Goal: Task Accomplishment & Management: Use online tool/utility

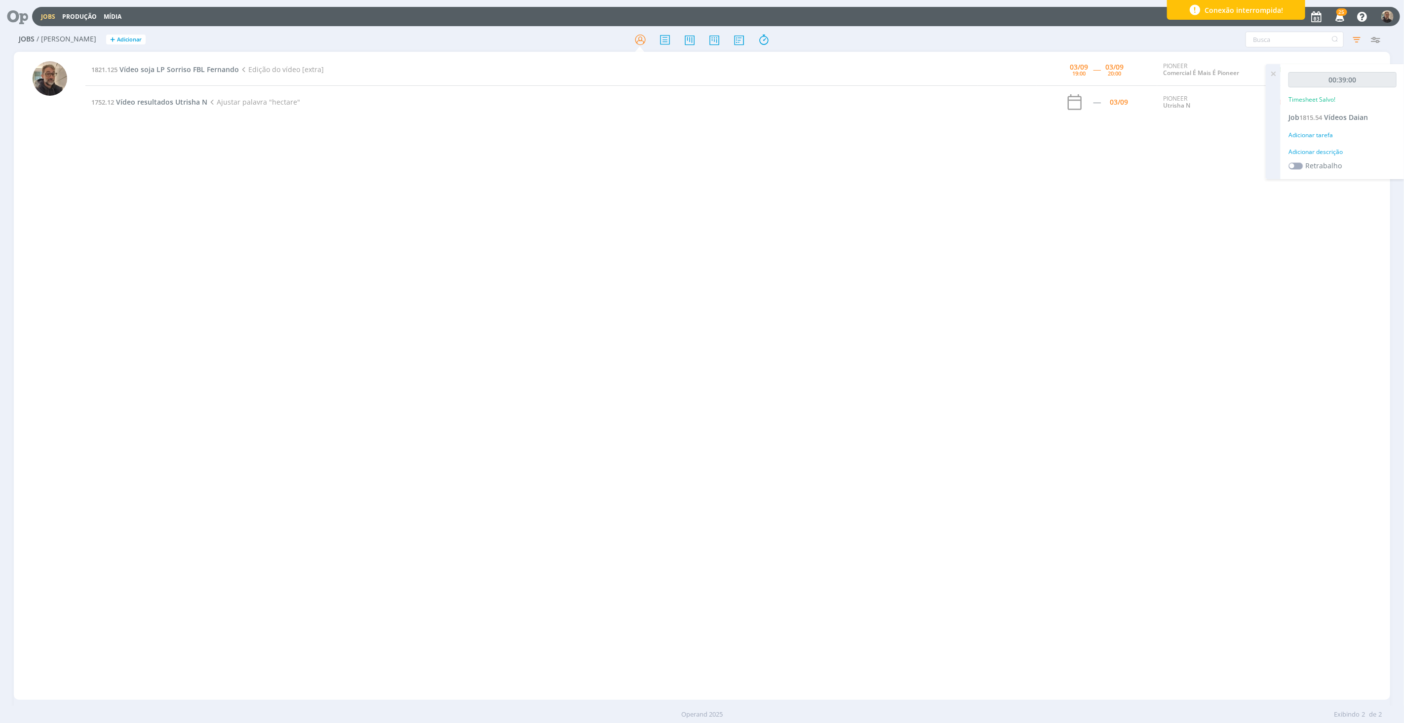
click at [144, 186] on div "1821.125 Vídeo soja LP Sorriso FBL Fernando Edição do vídeo [extra] 03/09 19:00…" at bounding box center [737, 376] width 1304 height 644
click at [170, 72] on span "Vídeo soja LP Sorriso FBL Fernando" at bounding box center [178, 69] width 119 height 9
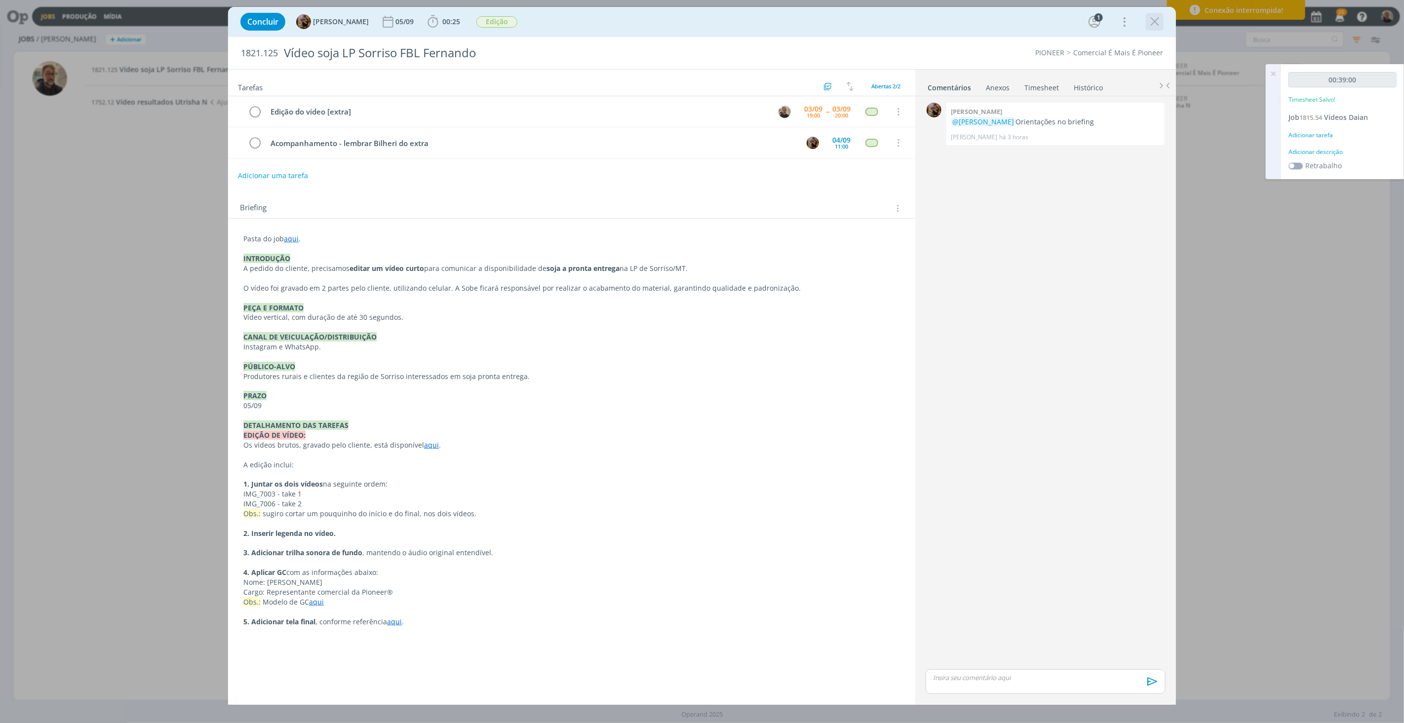
click at [1153, 21] on icon "dialog" at bounding box center [1154, 21] width 15 height 15
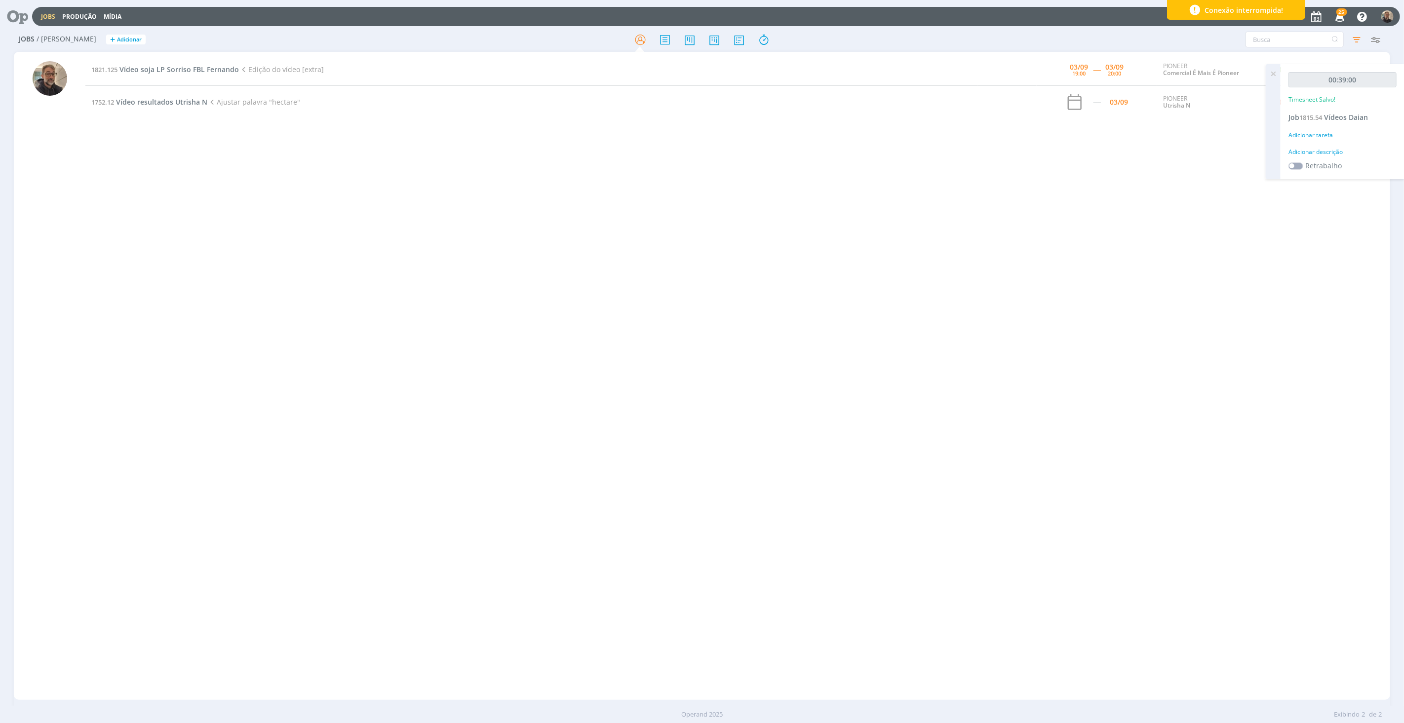
click at [175, 245] on div at bounding box center [702, 361] width 1404 height 723
click at [174, 101] on span "Vídeo resultados Utrisha N" at bounding box center [161, 101] width 91 height 9
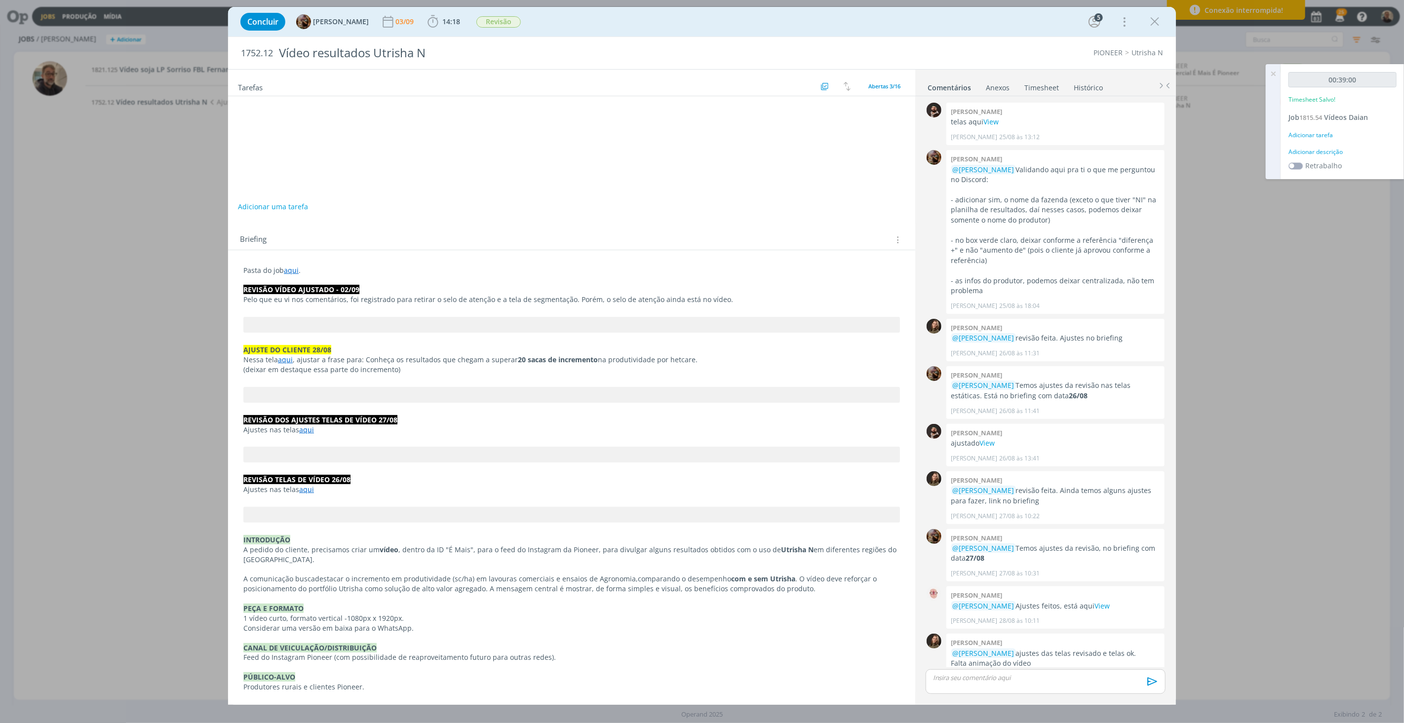
scroll to position [664, 0]
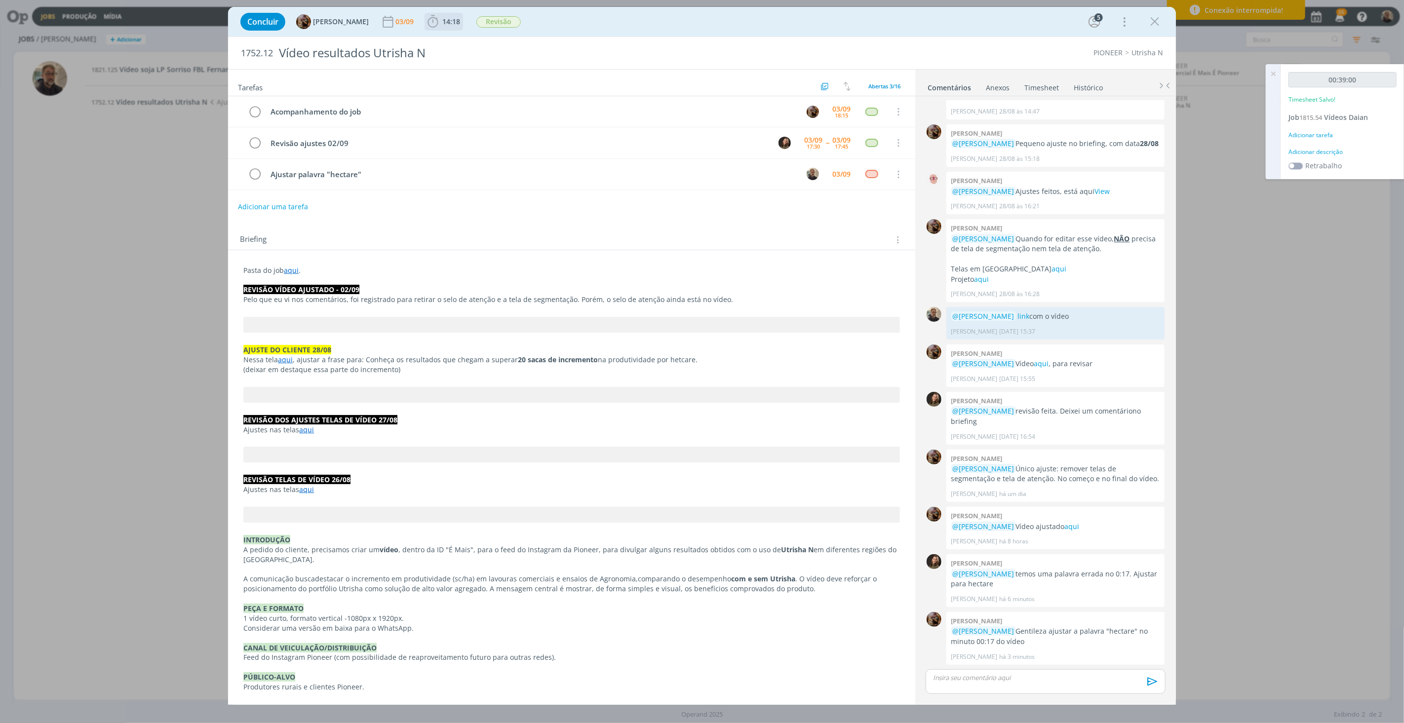
click at [451, 26] on span "14:18" at bounding box center [444, 21] width 37 height 15
click at [456, 42] on icon "dialog" at bounding box center [446, 43] width 17 height 13
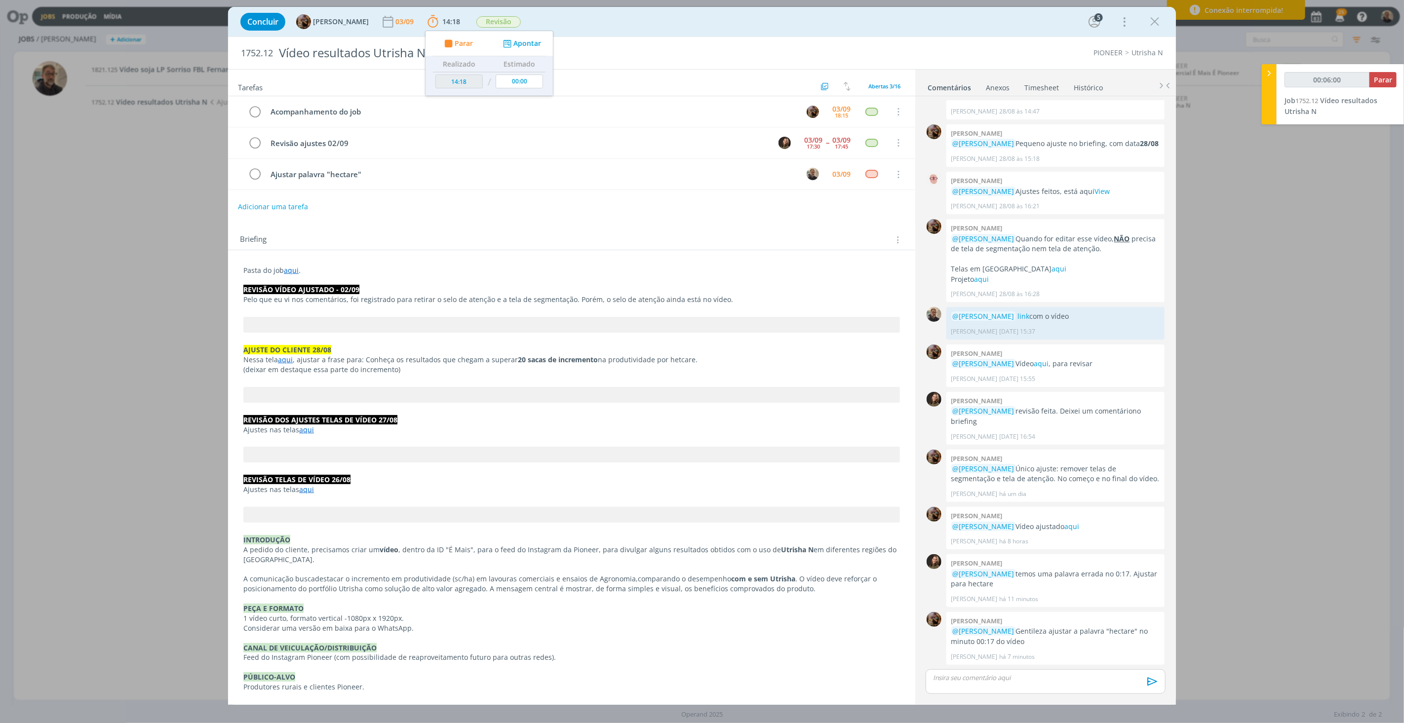
type input "00:06:01"
click at [289, 270] on link "aqui" at bounding box center [291, 270] width 15 height 9
click at [297, 288] on link "https://sobeae.sharepoint.com/:f:/s/SOBEAE/EjfQxdjiDtZOujnpcPhe_cIBgsUGIgLtDEQi…" at bounding box center [308, 289] width 75 height 13
click at [982, 684] on div "dialog" at bounding box center [1046, 681] width 240 height 25
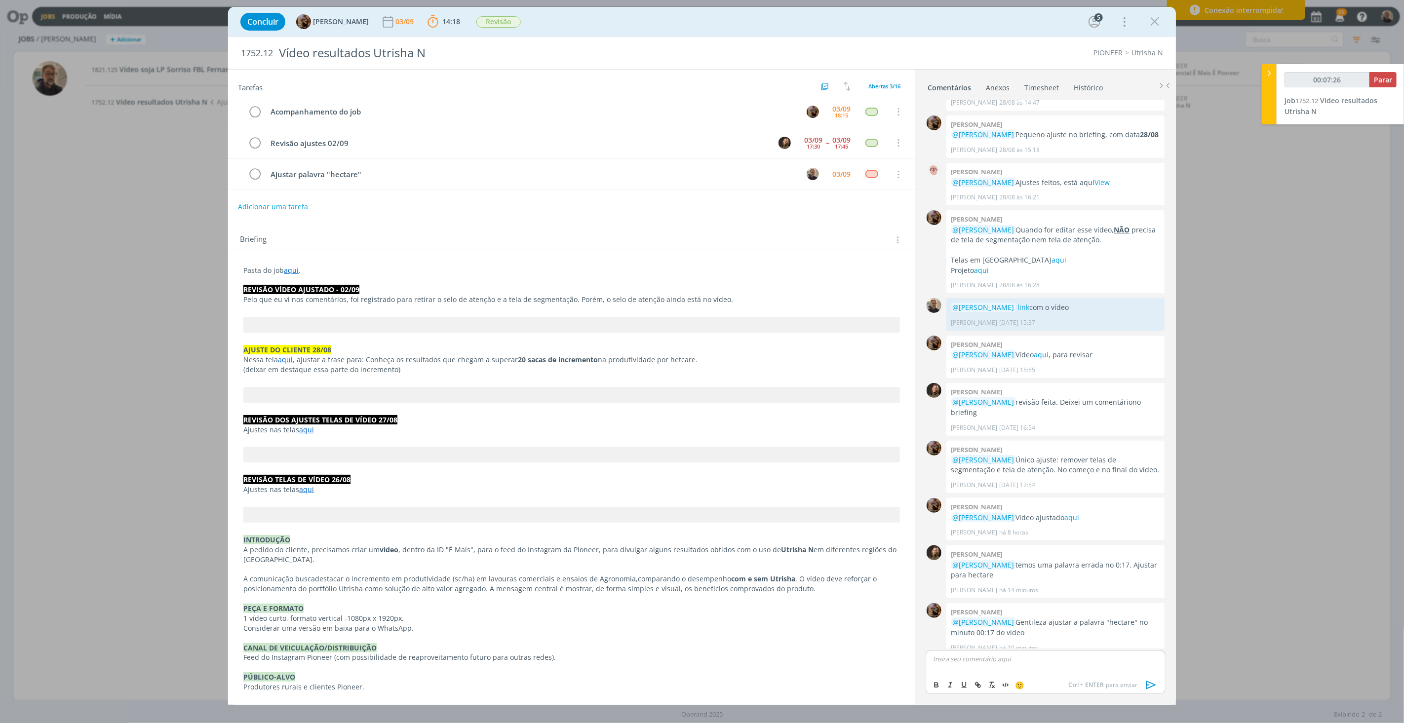
scroll to position [684, 0]
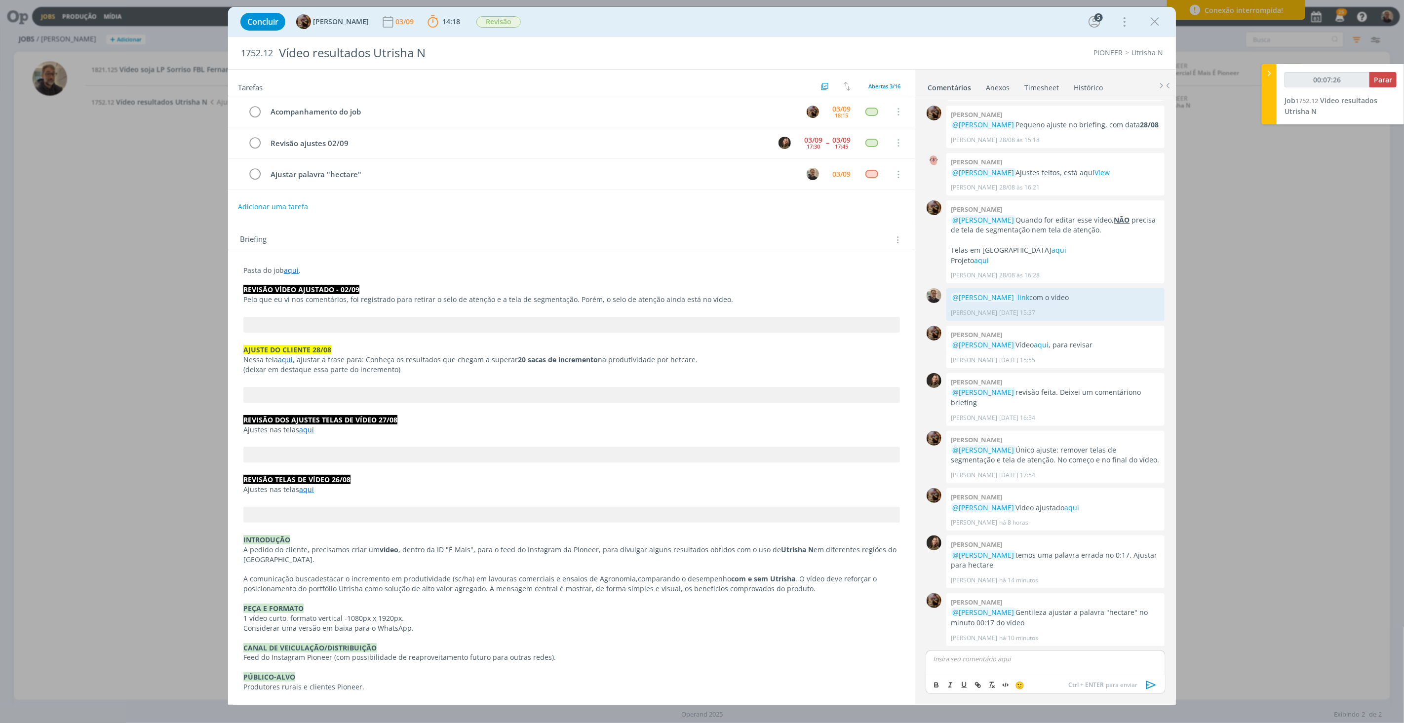
type input "00:07:27"
click at [986, 691] on span "[PERSON_NAME]" at bounding box center [986, 691] width 61 height 11
drag, startPoint x: 1091, startPoint y: 659, endPoint x: 1109, endPoint y: 663, distance: 18.1
click at [1109, 663] on p "﻿ @ Amanda Rodrigues ﻿ vídeo com o hectare corrigido aqui" at bounding box center [1045, 659] width 224 height 9
type input "00:07:43"
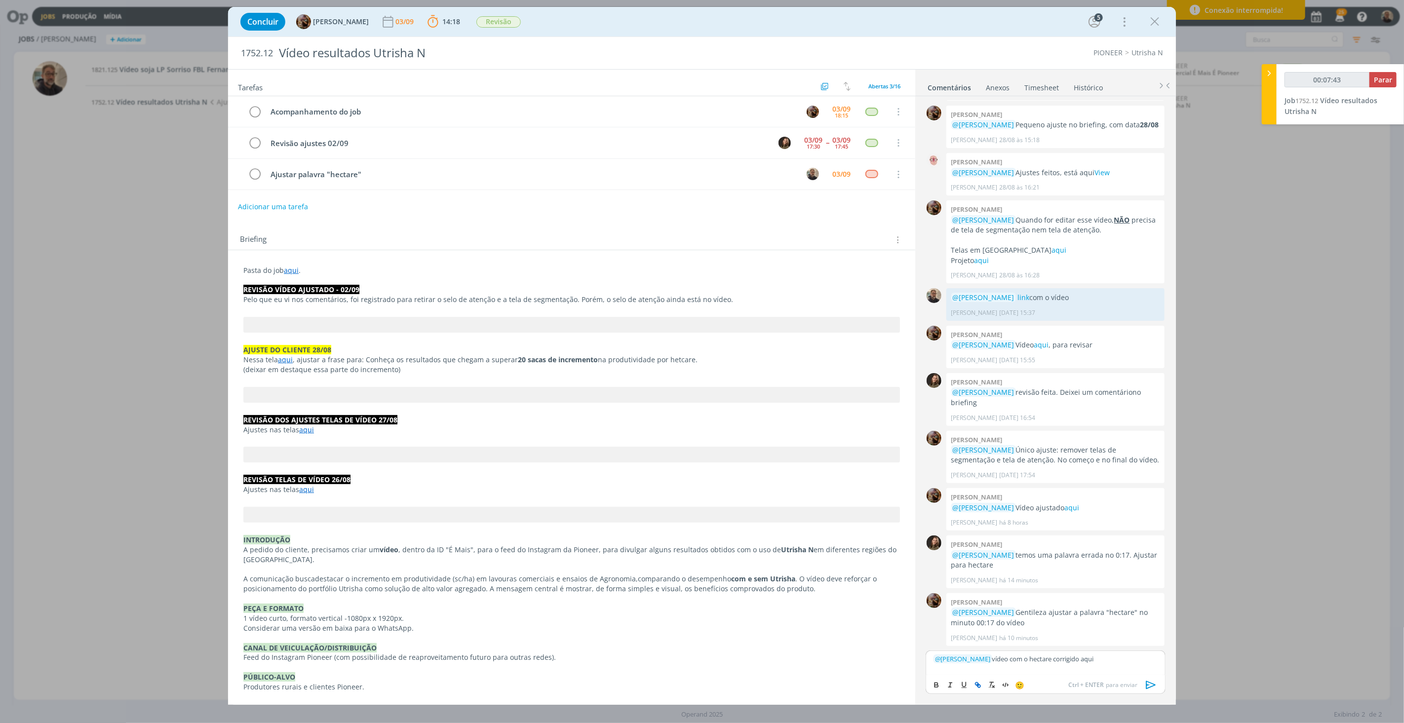
click at [980, 684] on icon "dialog" at bounding box center [978, 685] width 8 height 8
type input "aqui"
type input "00:07:44"
paste input "https://sobeae.sharepoint.com/:v:/s/SOBEAE/EWKuJze6j49PjLzmNwih1RgBgr_cXs_ICJQc…"
type input "https://sobeae.sharepoint.com/:v:/s/SOBEAE/EWKuJze6j49PjLzmNwih1RgBgr_cXs_ICJQc…"
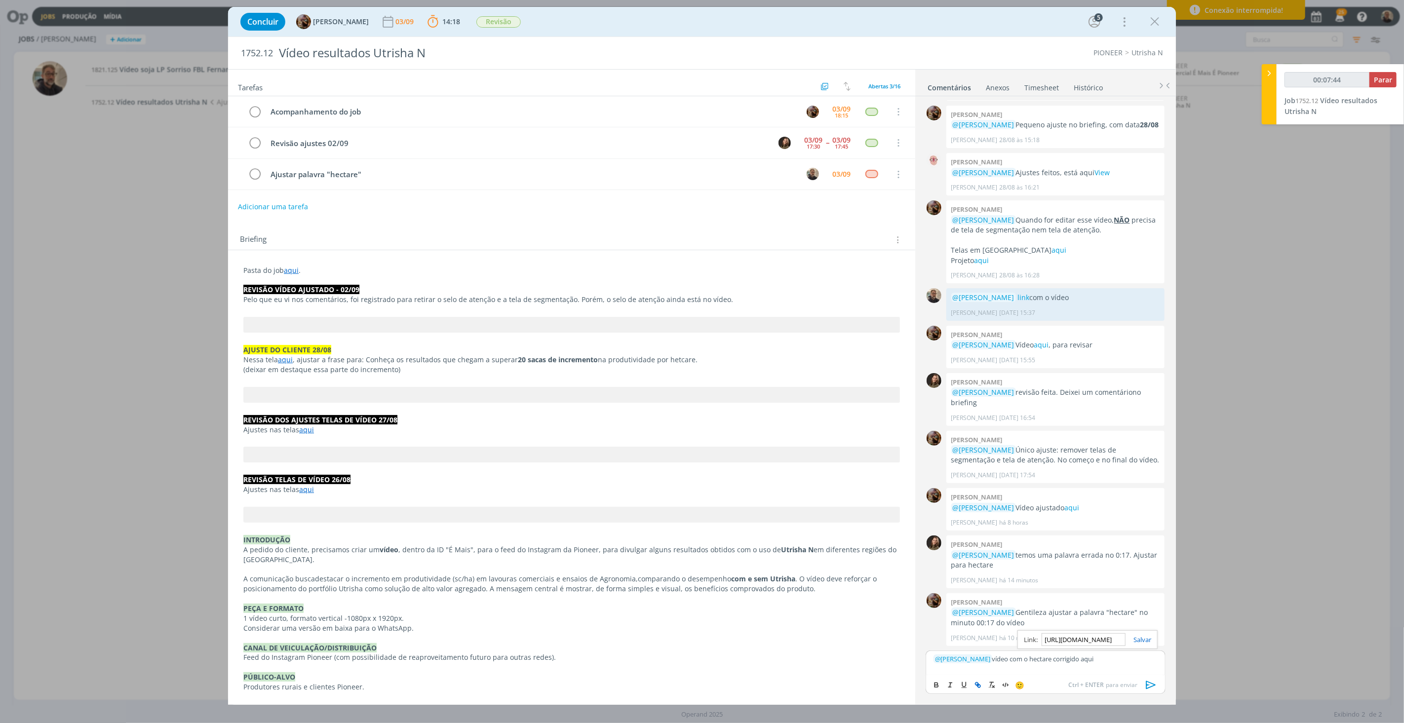
scroll to position [0, 250]
type input "00:07:45"
type input "https://sobeae.sharepoint.com/:v:/s/SOBEAE/EWKuJze6j49PjLzmNwih1RgBgr_cXs_ICJQc…"
click at [1145, 639] on link "dialog" at bounding box center [1138, 639] width 26 height 9
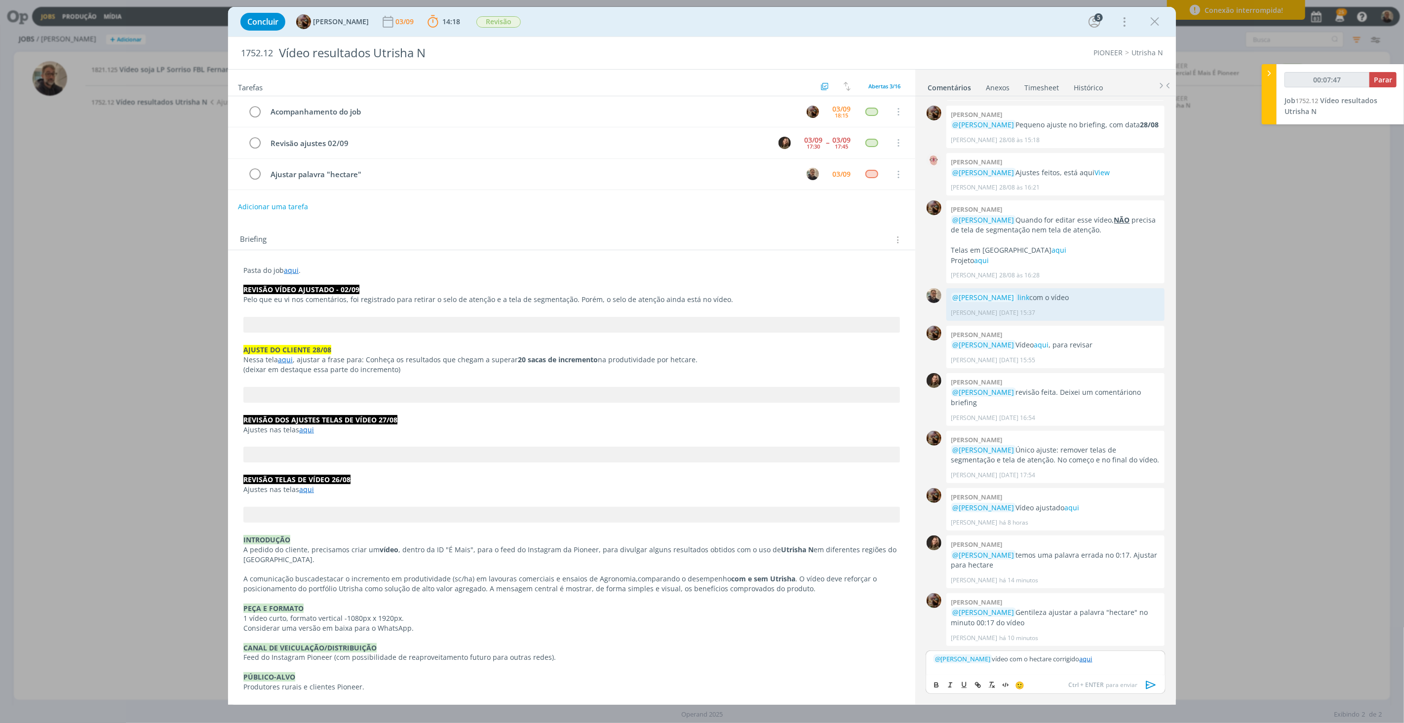
click at [1150, 684] on icon "dialog" at bounding box center [1151, 685] width 15 height 15
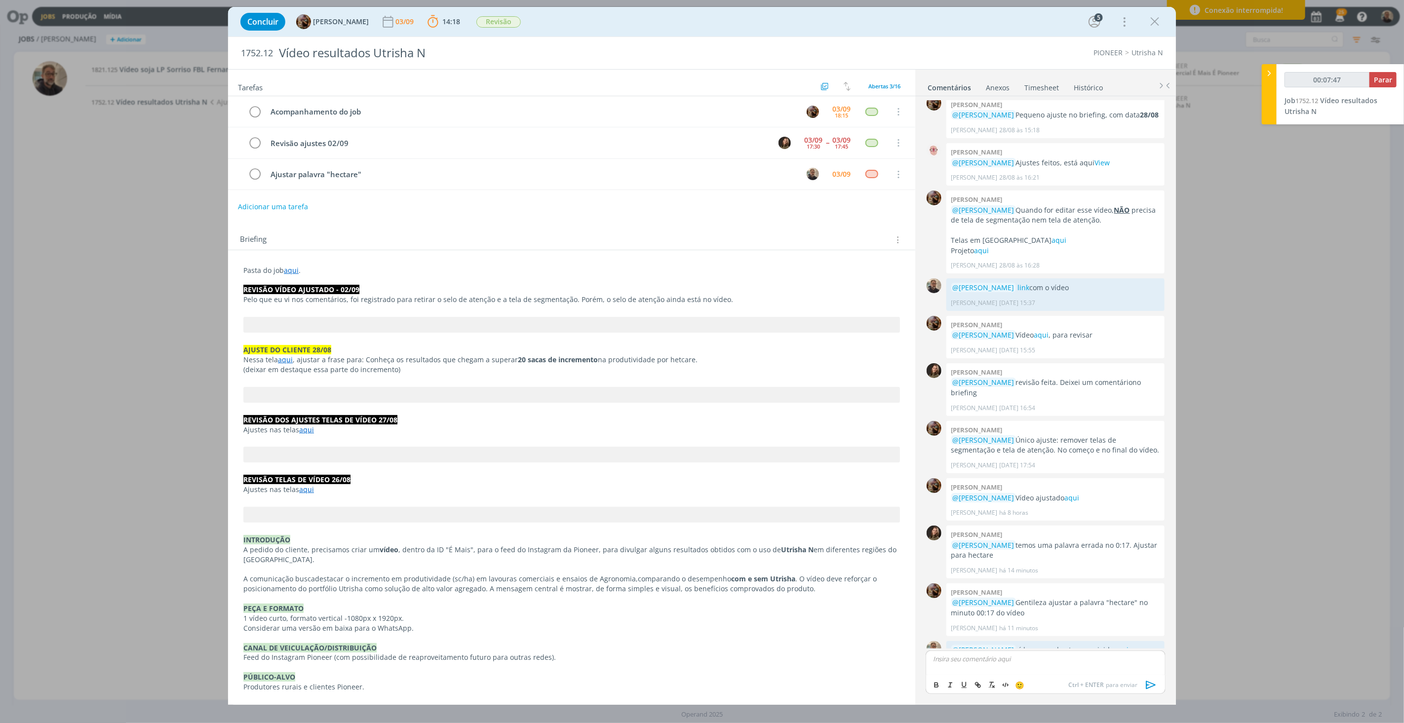
scroll to position [720, 0]
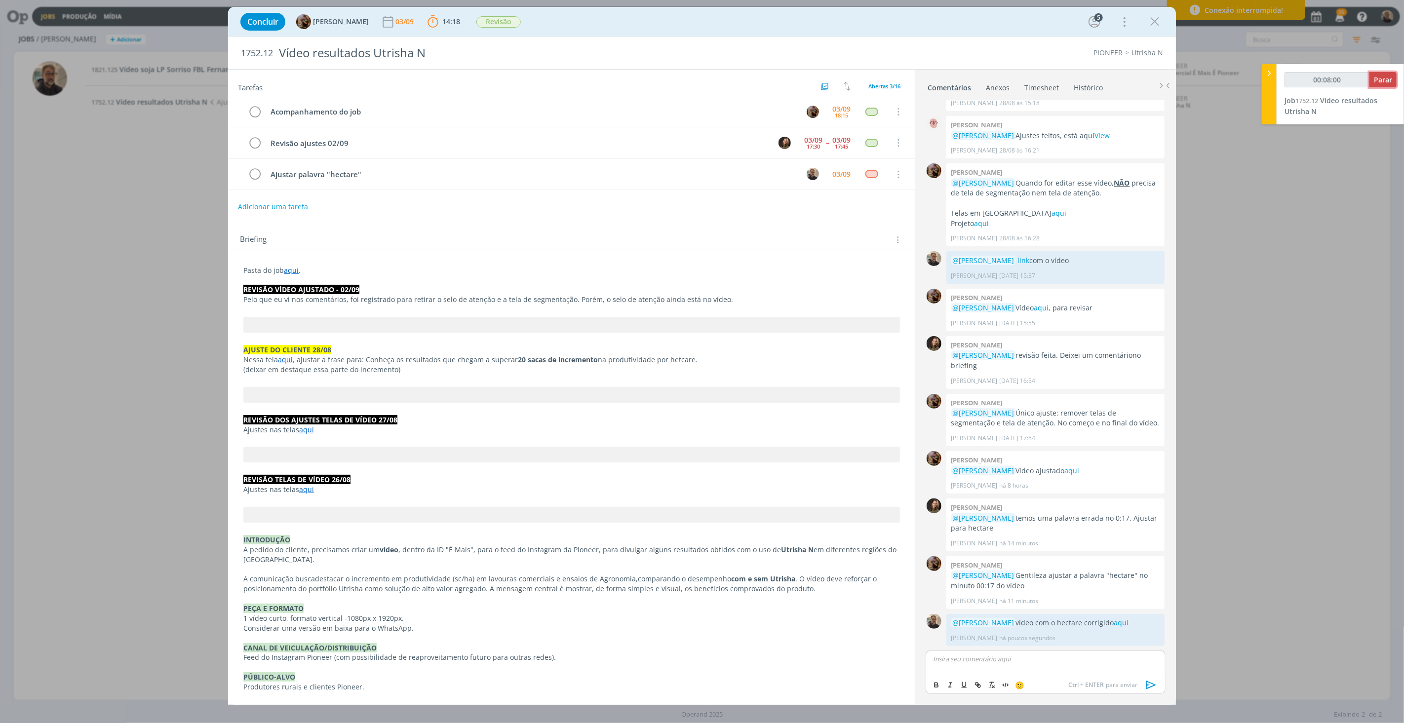
click at [1385, 77] on span "Parar" at bounding box center [1383, 79] width 18 height 9
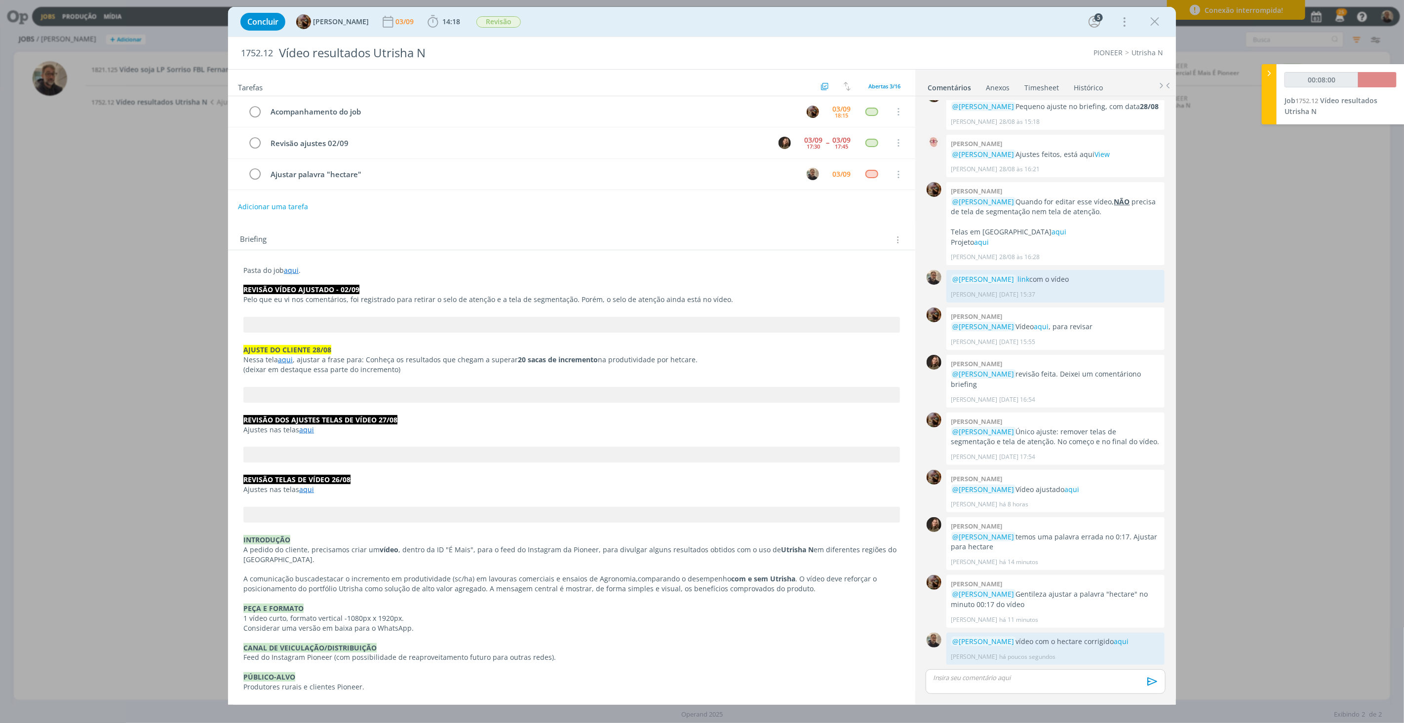
type input "00:09:00"
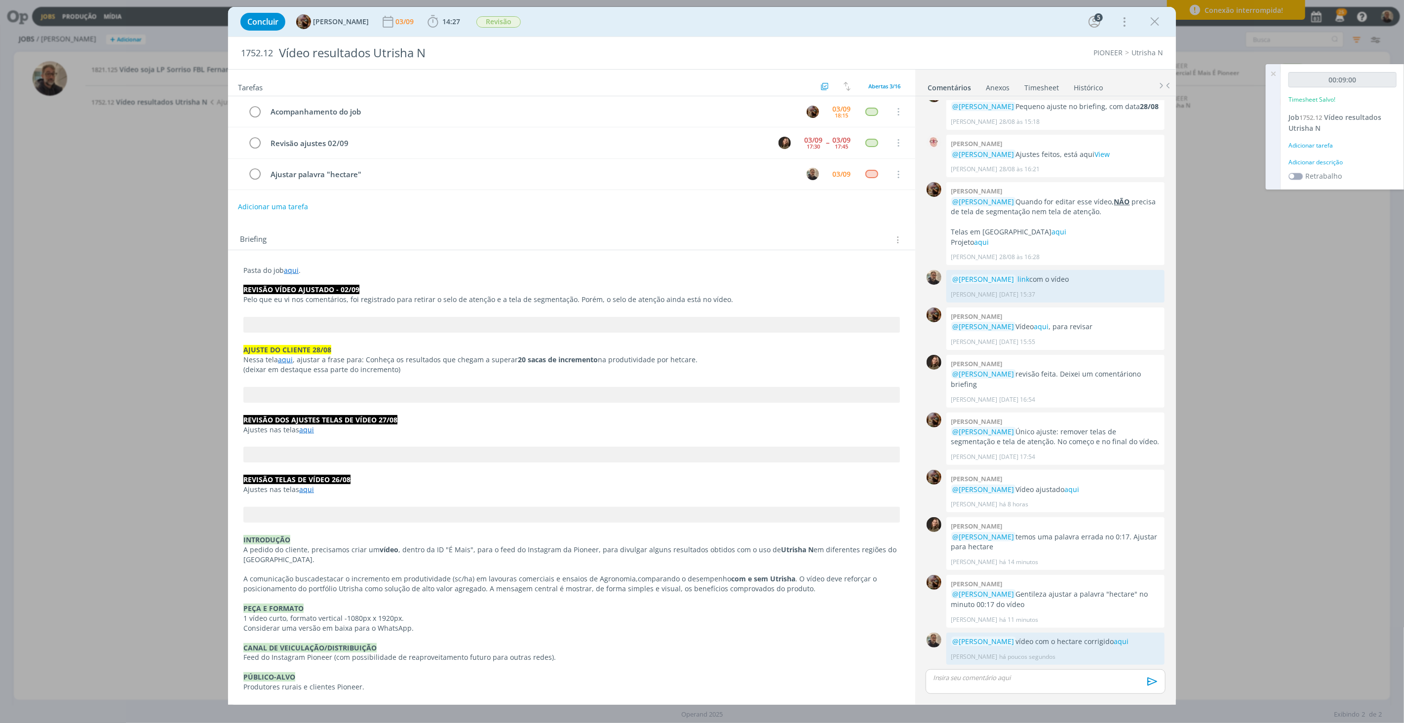
click at [1037, 86] on link "Timesheet" at bounding box center [1042, 85] width 36 height 14
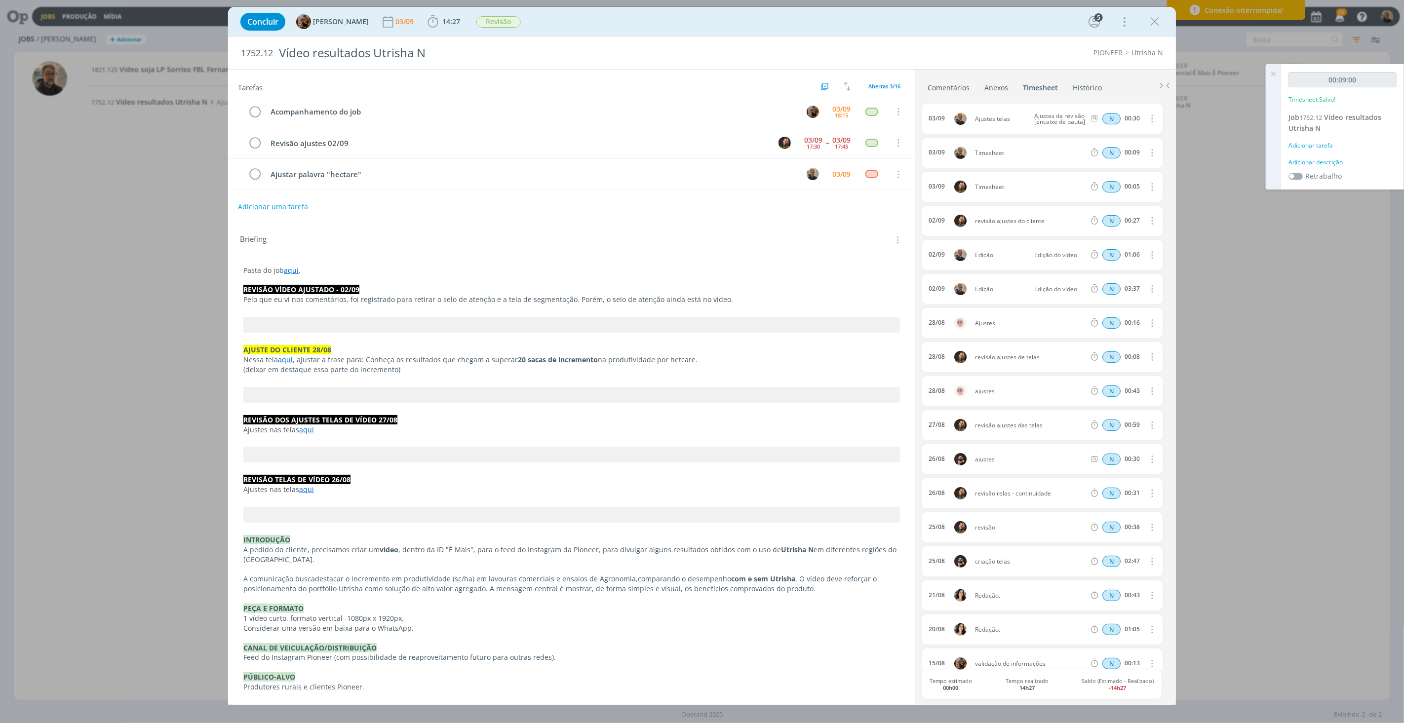
scroll to position [0, 0]
click at [1147, 153] on icon "dialog" at bounding box center [1151, 153] width 11 height 12
click at [1096, 186] on link "Editar" at bounding box center [1123, 186] width 78 height 16
click at [995, 156] on div "Timesheet" at bounding box center [1001, 153] width 53 height 11
drag, startPoint x: 1005, startPoint y: 153, endPoint x: 909, endPoint y: 153, distance: 95.3
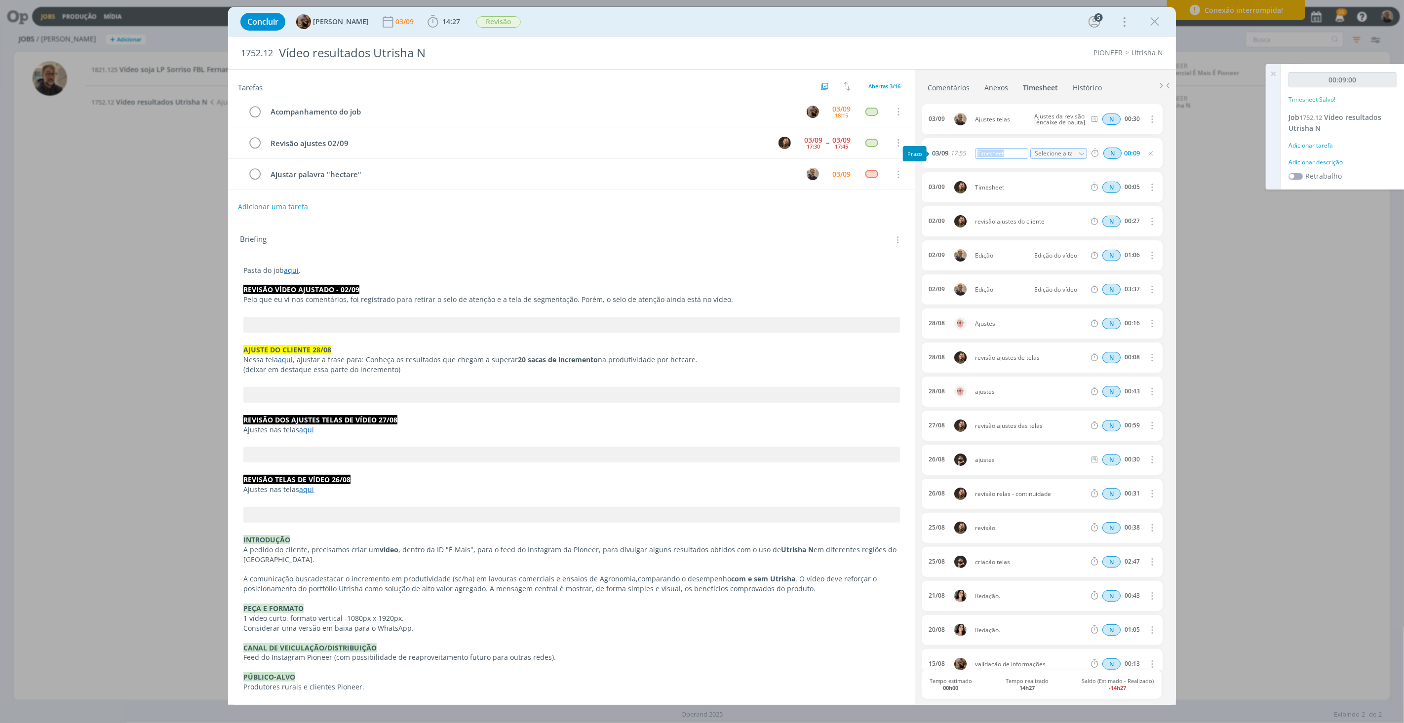
click at [909, 153] on body "Jobs Produção Mídia 25 Notificações Central de Ajuda Área de Membros Implantaçã…" at bounding box center [702, 361] width 1404 height 723
click at [1078, 152] on icon "dialog" at bounding box center [1081, 154] width 7 height 7
click at [1058, 223] on div "Ajustar palavra "hectare" - Rodrigo Bilheri" at bounding box center [1066, 226] width 59 height 8
type input "Ajustar palavra "hectare""
click at [254, 174] on icon "dialog" at bounding box center [255, 174] width 14 height 15
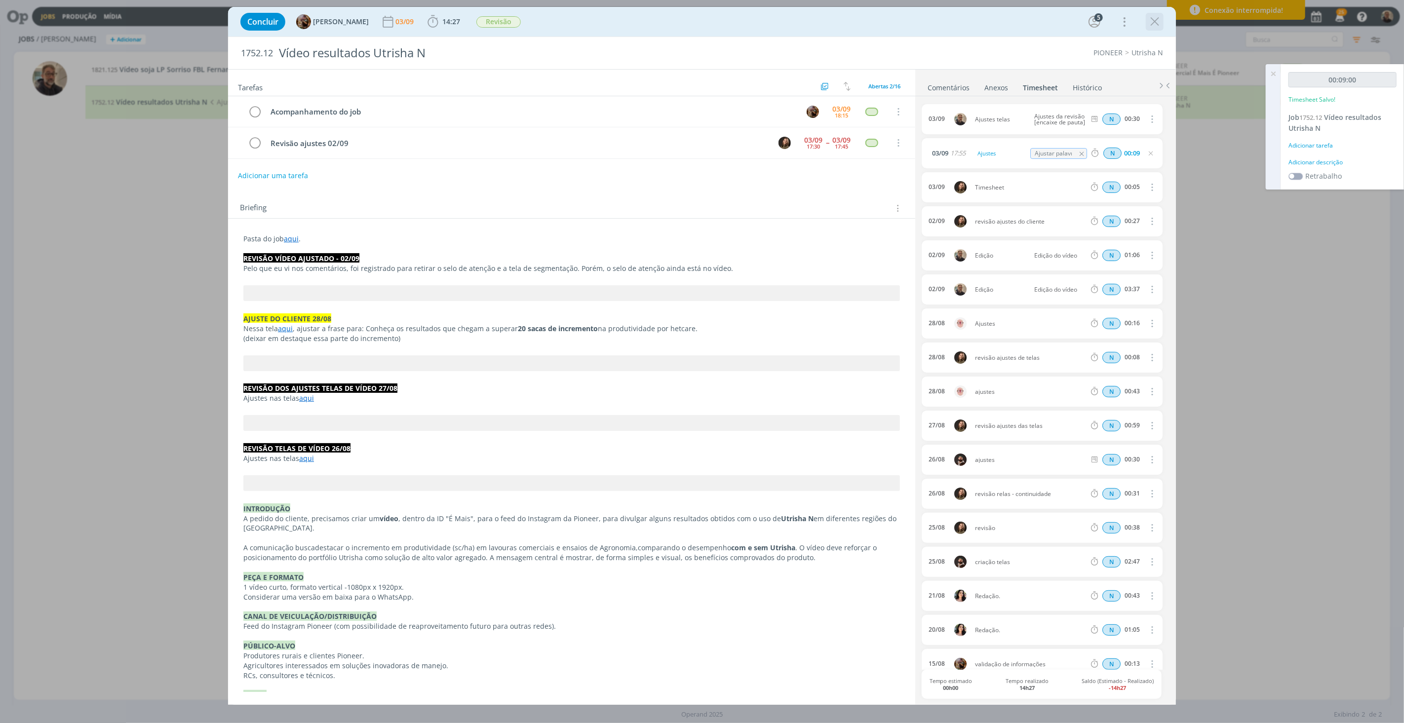
click at [1157, 21] on icon "dialog" at bounding box center [1154, 21] width 15 height 15
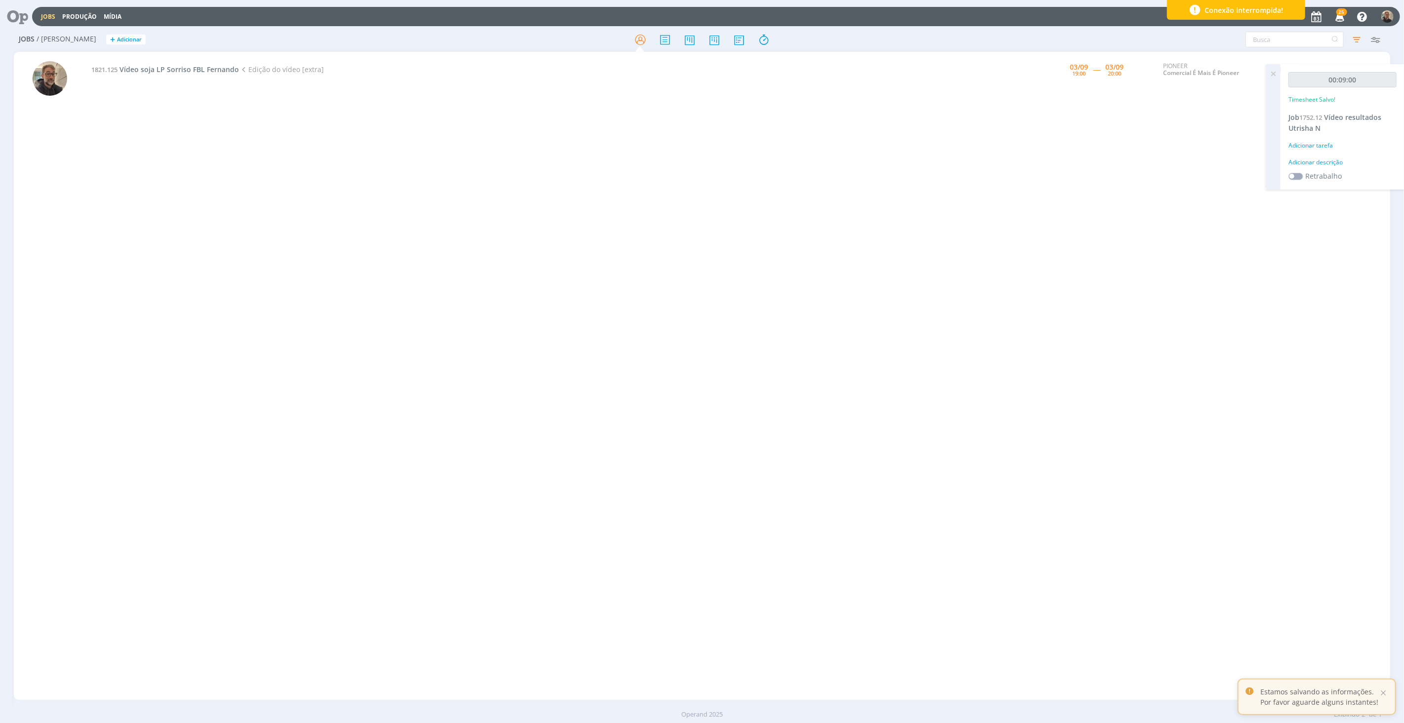
click at [387, 181] on div "1821.125 Vídeo soja LP Sorriso FBL Fernando Edição do vídeo [extra] 03/09 19:00…" at bounding box center [737, 376] width 1304 height 644
click at [219, 163] on div "1821.125 Vídeo soja LP Sorriso FBL Fernando Edição do vídeo [extra] 03/09 19:00…" at bounding box center [737, 376] width 1304 height 644
click at [195, 71] on span "Vídeo soja LP Sorriso FBL Fernando" at bounding box center [178, 69] width 119 height 9
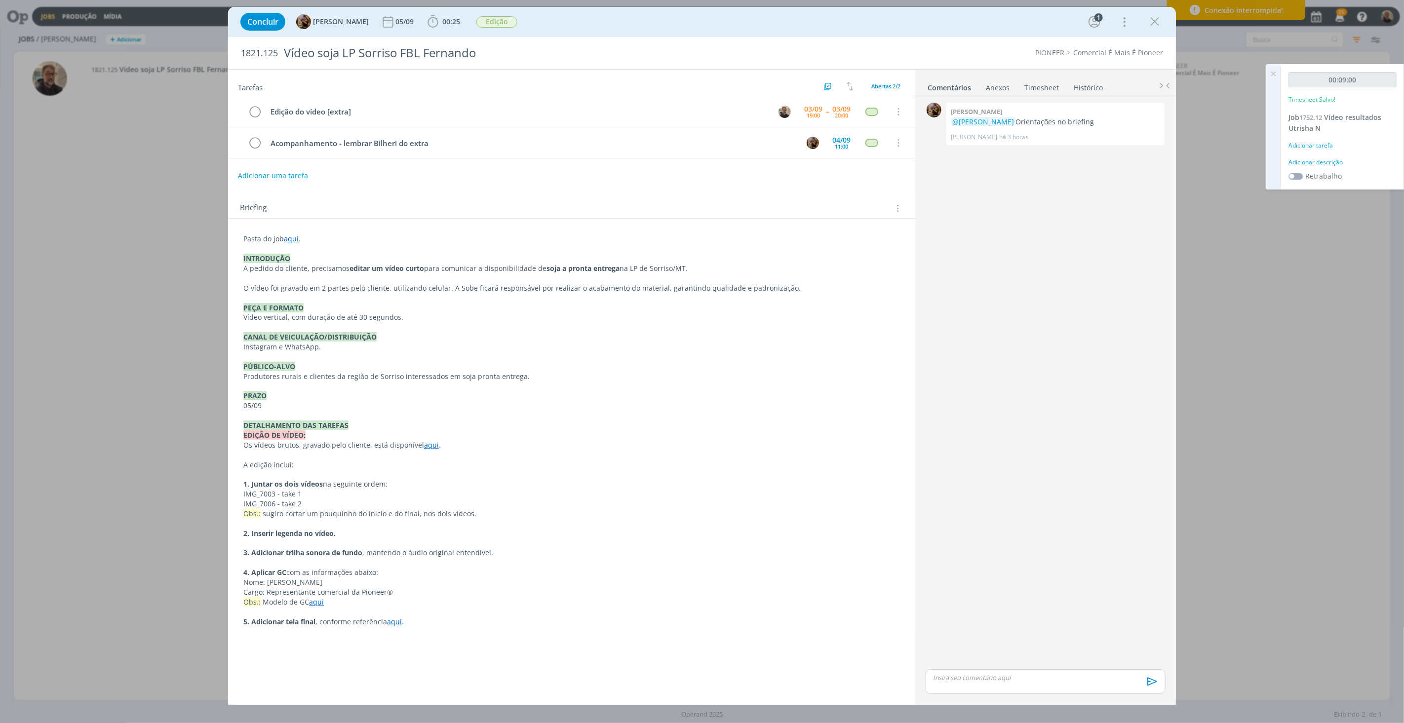
click at [292, 238] on link "aqui" at bounding box center [291, 238] width 15 height 9
click at [311, 256] on link "https://sobeae.sharepoint.com/:f:/s/SOBEAE/EjeYyoPph4FIssb_cTzwMGoBdHzJRBcsNkFT…" at bounding box center [308, 257] width 75 height 13
click at [456, 21] on span "00:25" at bounding box center [451, 21] width 18 height 9
click at [465, 45] on span "Iniciar" at bounding box center [466, 43] width 21 height 7
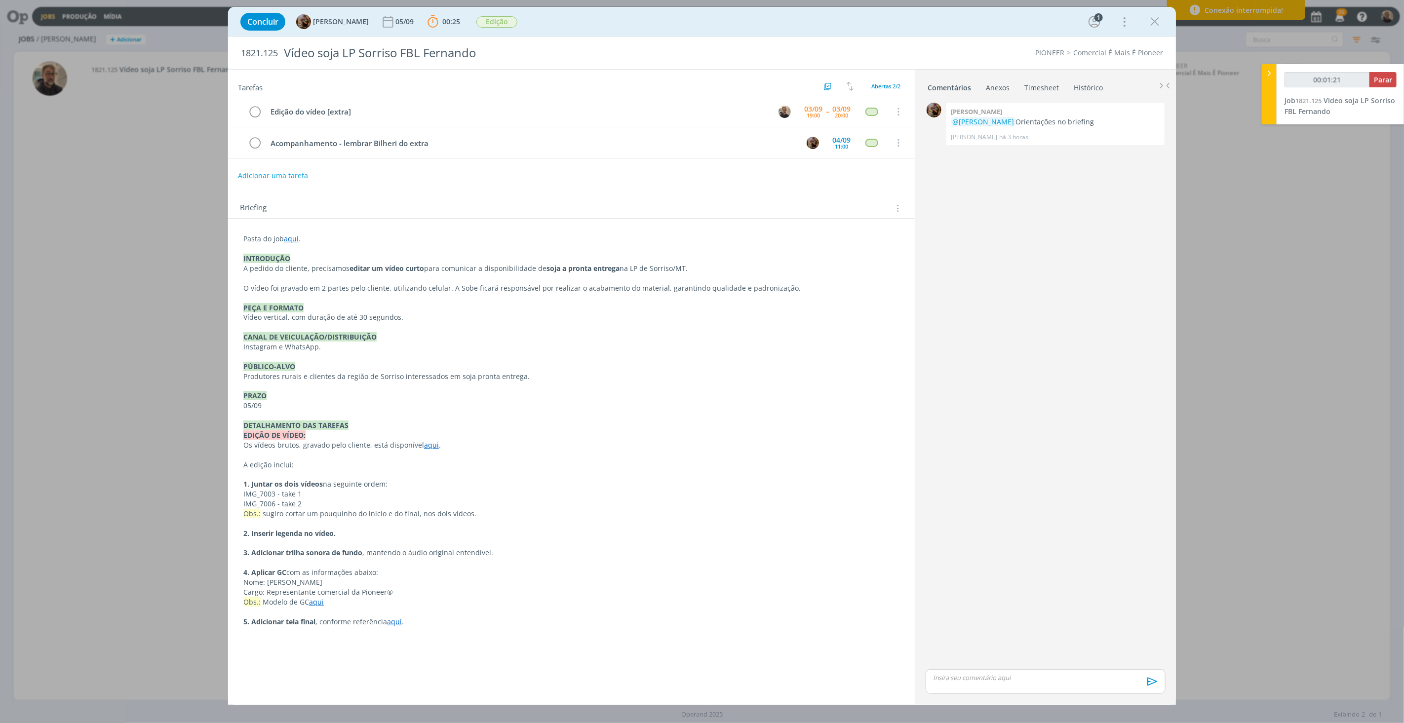
drag, startPoint x: 338, startPoint y: 268, endPoint x: 714, endPoint y: 265, distance: 376.2
click at [714, 265] on p "A pedido do cliente, precisamos editar um vídeo curto para comunicar a disponib…" at bounding box center [571, 269] width 657 height 10
click at [271, 284] on p "O vídeo foi gravado em 2 partes pelo cliente, utilizando celular. A Sobe ficará…" at bounding box center [572, 289] width 656 height 10
drag, startPoint x: 243, startPoint y: 288, endPoint x: 872, endPoint y: 287, distance: 628.4
click at [872, 287] on p "O vídeo foi gravado em 2 partes pelo cliente, utilizando celular. A Sobe ficará…" at bounding box center [572, 289] width 656 height 10
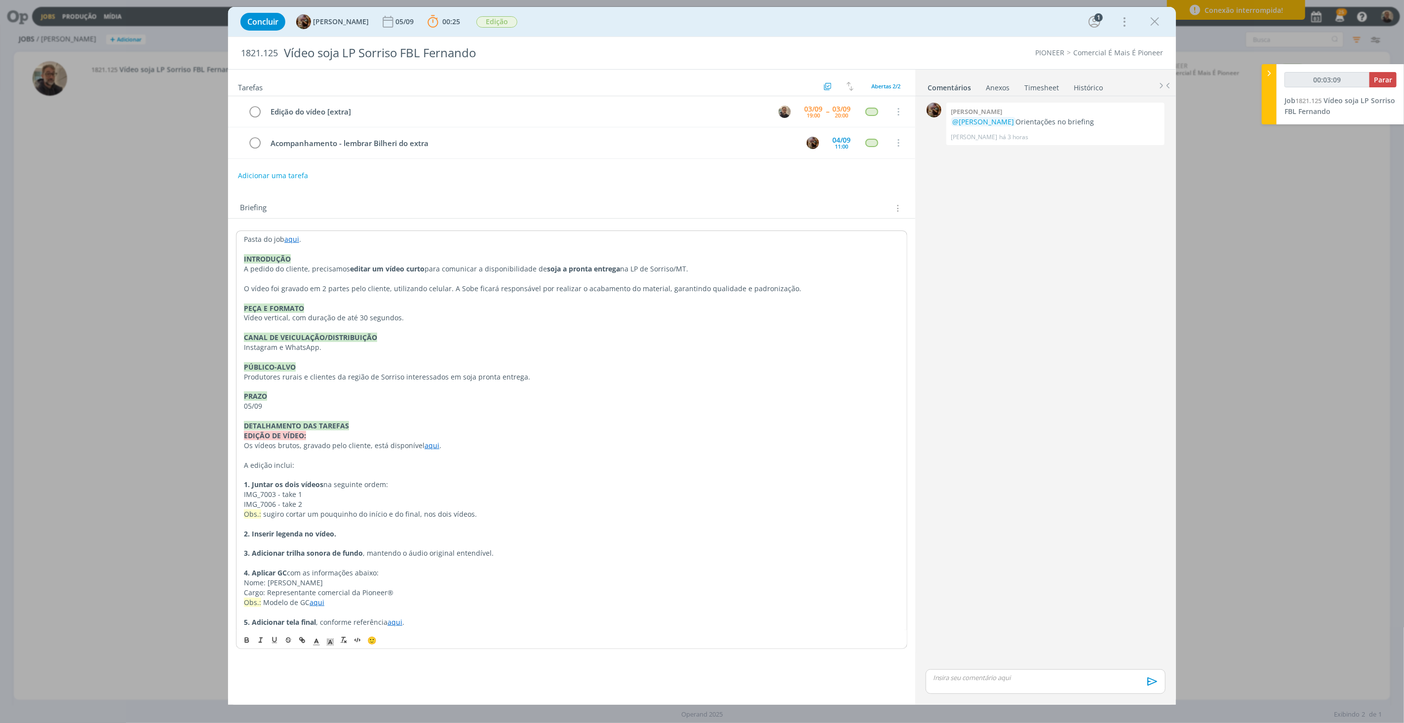
click at [450, 308] on p "PEÇA E FORMATO" at bounding box center [572, 309] width 656 height 10
drag, startPoint x: 446, startPoint y: 289, endPoint x: 794, endPoint y: 289, distance: 348.0
click at [794, 289] on p "O vídeo foi gravado em 2 partes pelo cliente, utilizando celular. A Sobe ficará…" at bounding box center [572, 289] width 656 height 10
drag, startPoint x: 285, startPoint y: 55, endPoint x: 505, endPoint y: 56, distance: 220.7
click at [505, 56] on div "Vídeo soja LP Sorriso FBL Fernando" at bounding box center [527, 54] width 495 height 26
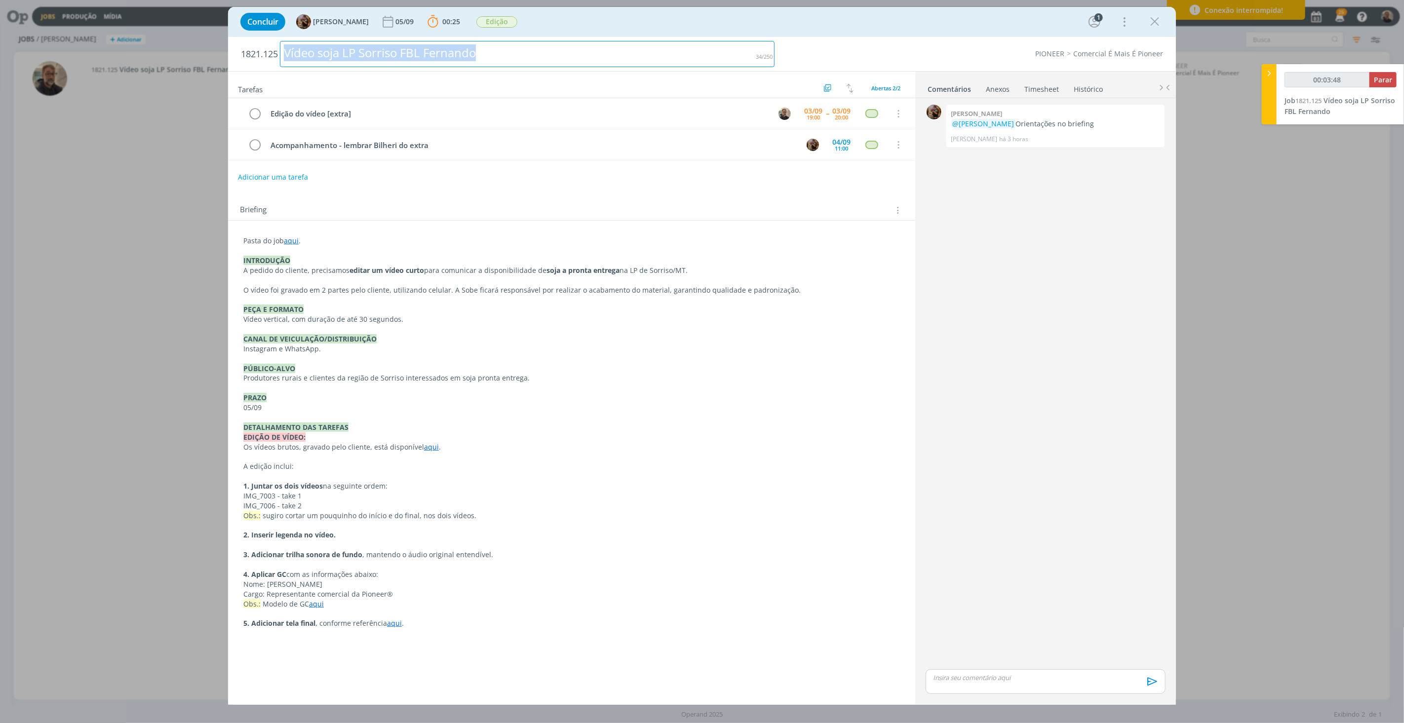
copy div "Vídeo soja LP Sorriso FBL Fernando"
drag, startPoint x: 267, startPoint y: 584, endPoint x: 327, endPoint y: 581, distance: 60.3
click at [327, 581] on p "Nome: João Paulo de Melo" at bounding box center [571, 583] width 657 height 10
copy p "João Paulo de Melo"
click at [267, 592] on p "Cargo: Representante comercial da Pioneer®" at bounding box center [571, 592] width 657 height 10
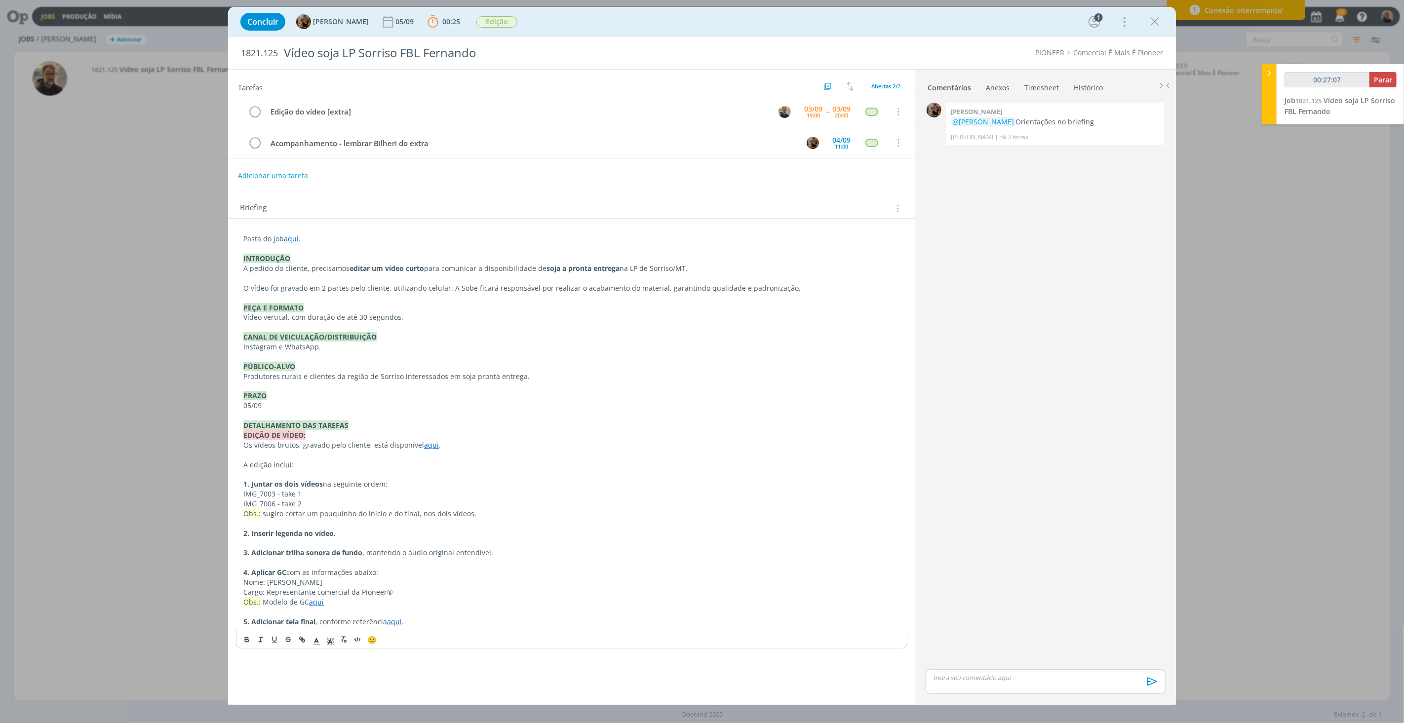
click at [314, 603] on link "aqui" at bounding box center [316, 601] width 15 height 9
click at [324, 584] on link "https://sobeae.sharepoint.com/:f:/s/SOBEAE/EiAAFk6sajhAr-GN4wxP6N8By1dm48cLzexe…" at bounding box center [308, 582] width 75 height 13
click at [1381, 77] on span "Parar" at bounding box center [1383, 79] width 18 height 9
type input "00:28:00"
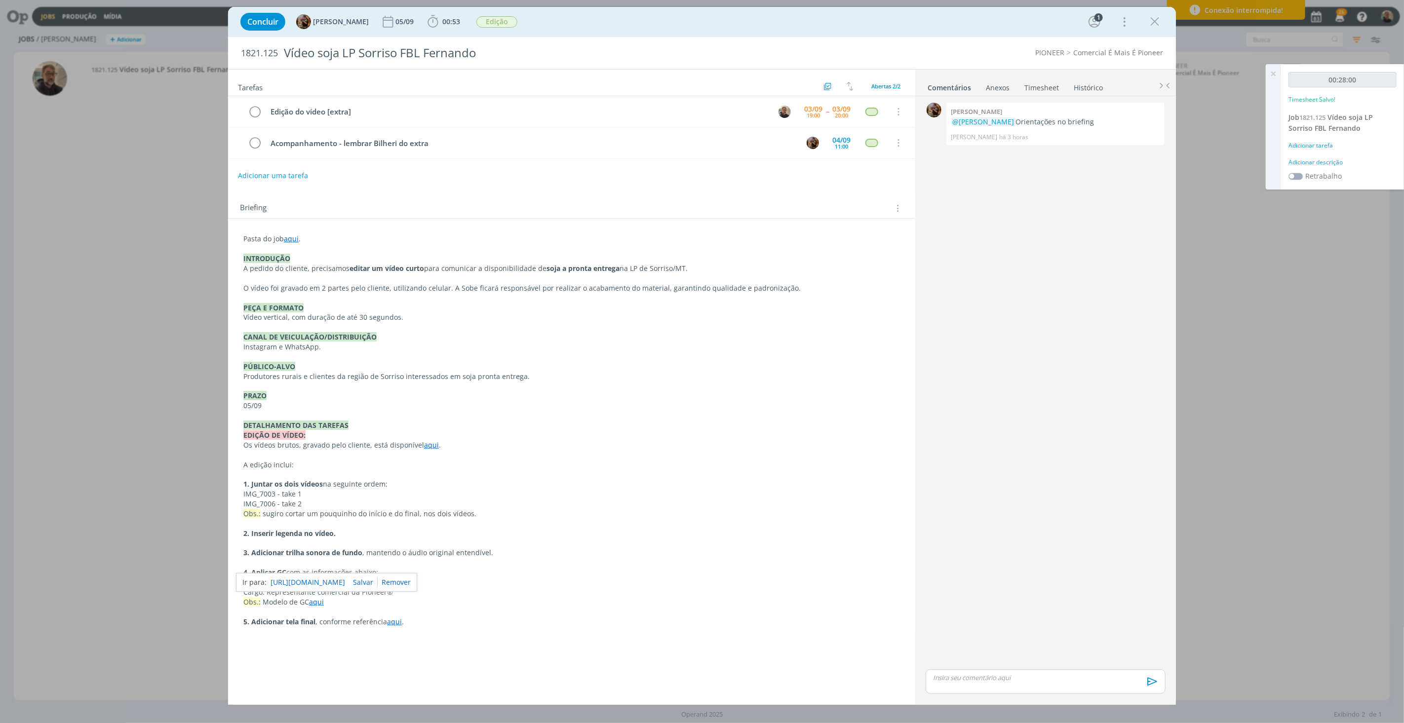
click at [1038, 85] on link "Timesheet" at bounding box center [1042, 85] width 36 height 14
click at [1150, 121] on icon "dialog" at bounding box center [1151, 119] width 11 height 12
click at [1114, 149] on link "Editar" at bounding box center [1123, 152] width 78 height 16
click at [1009, 120] on div "Timesheet" at bounding box center [1001, 119] width 53 height 11
drag, startPoint x: 1011, startPoint y: 119, endPoint x: 933, endPoint y: 119, distance: 77.5
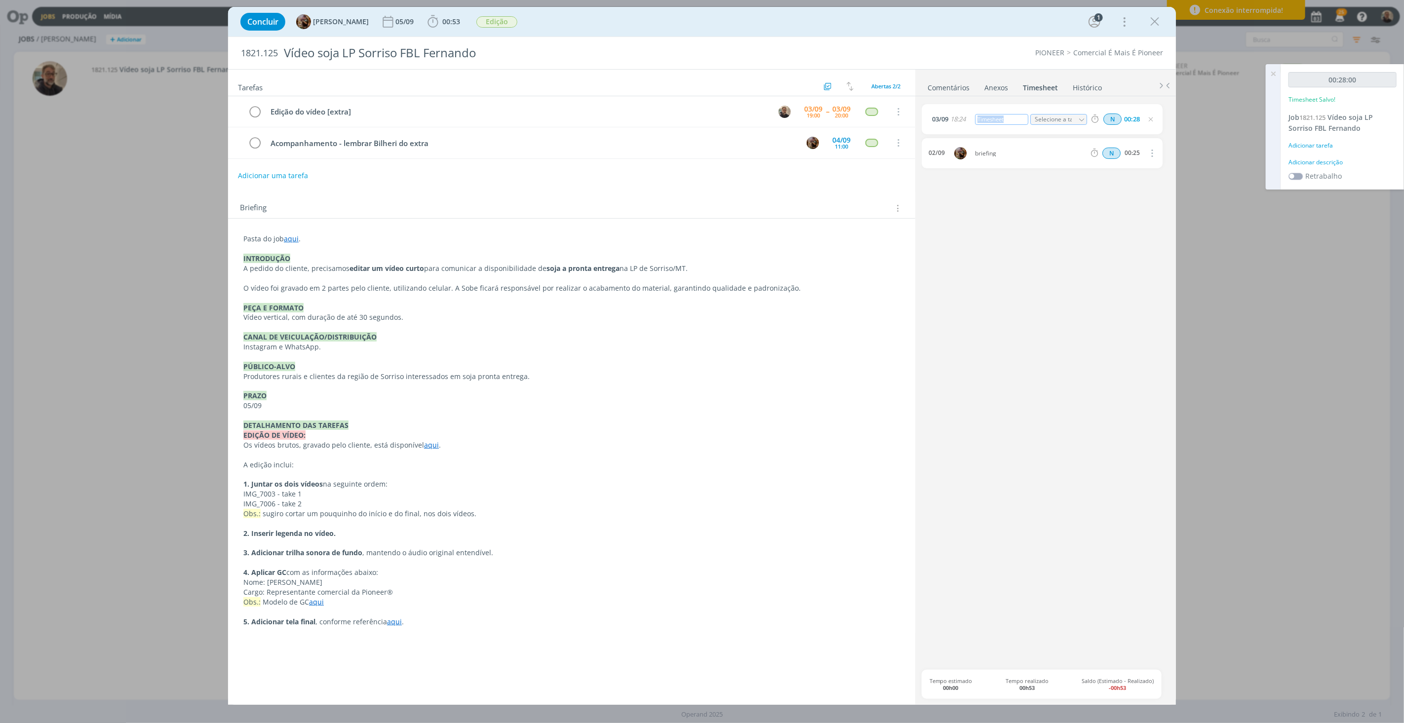
click at [933, 119] on div "03/09 18:24 Timesheet Selecione a tarefa N 00:28" at bounding box center [1042, 119] width 241 height 30
click at [1080, 122] on icon "dialog" at bounding box center [1081, 119] width 7 height 7
click at [1054, 161] on div "Edição do vídeo [extra] - Rodrigo Bilheri" at bounding box center [1066, 159] width 59 height 8
type input "Edição do vídeo [extra]"
click at [1271, 73] on icon at bounding box center [1273, 73] width 18 height 19
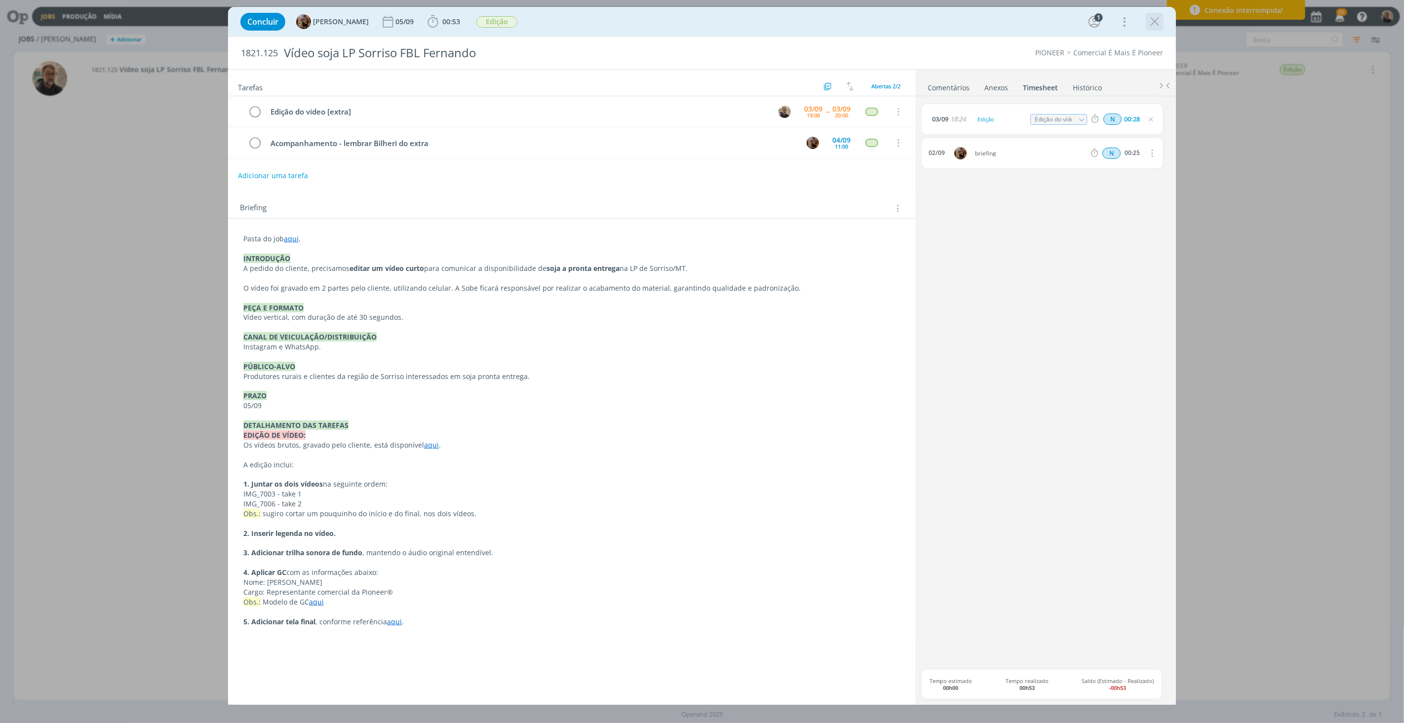
click at [1153, 20] on icon "dialog" at bounding box center [1154, 21] width 15 height 15
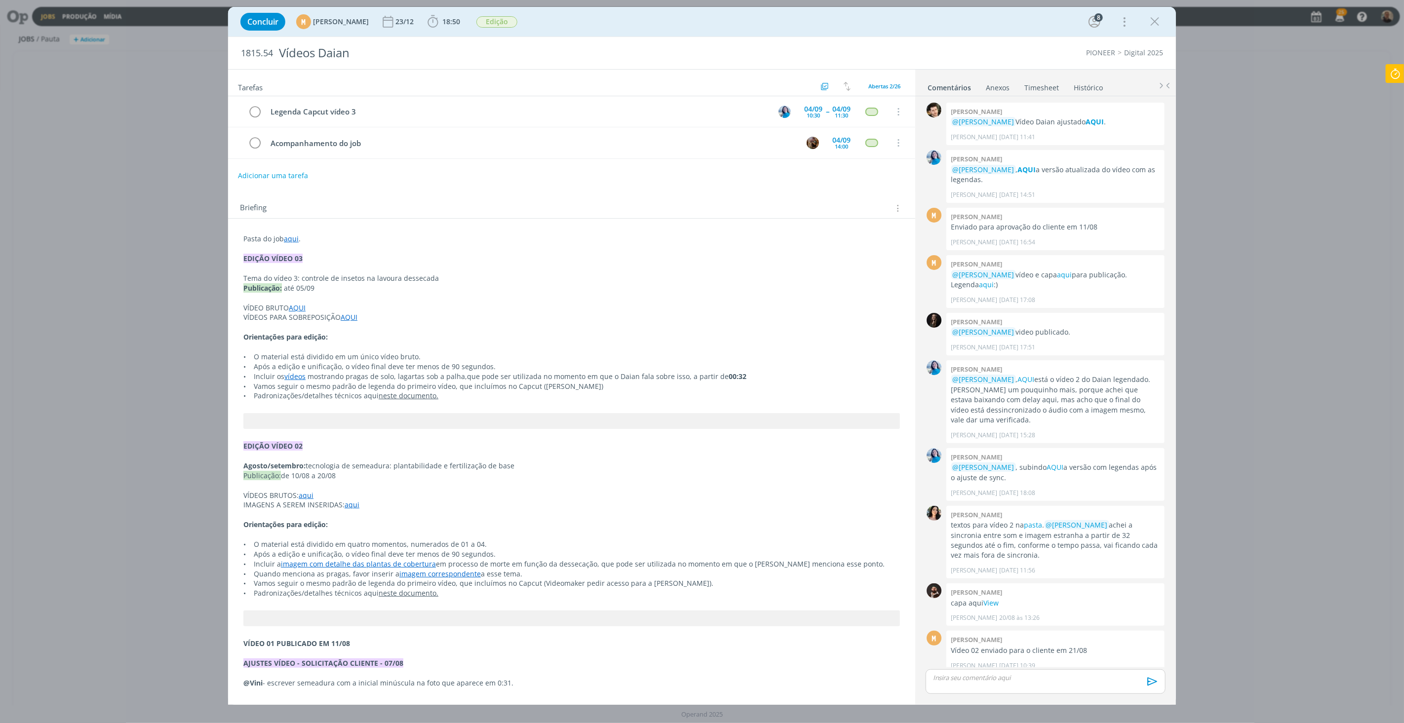
scroll to position [729, 0]
